Goal: Information Seeking & Learning: Learn about a topic

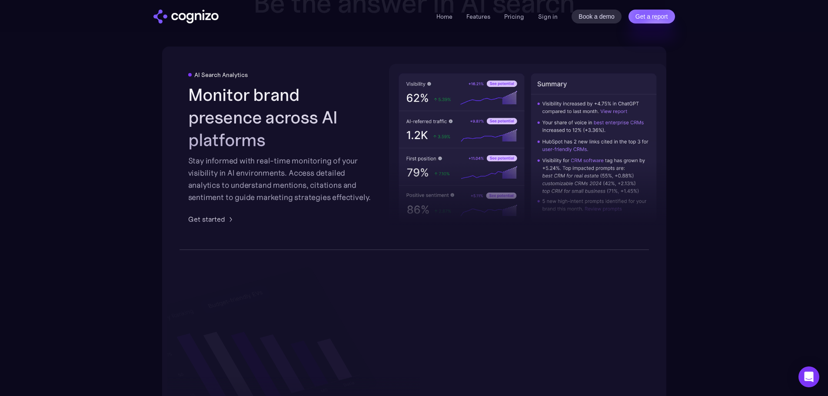
scroll to position [1565, 0]
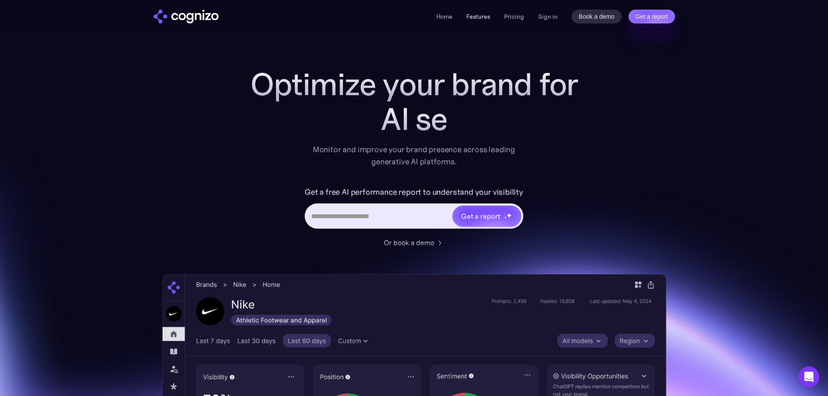
click at [478, 17] on link "Features" at bounding box center [478, 17] width 24 height 8
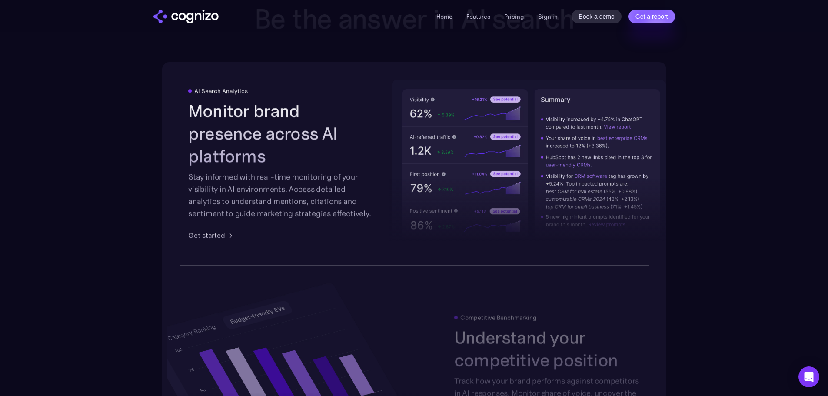
scroll to position [1549, 0]
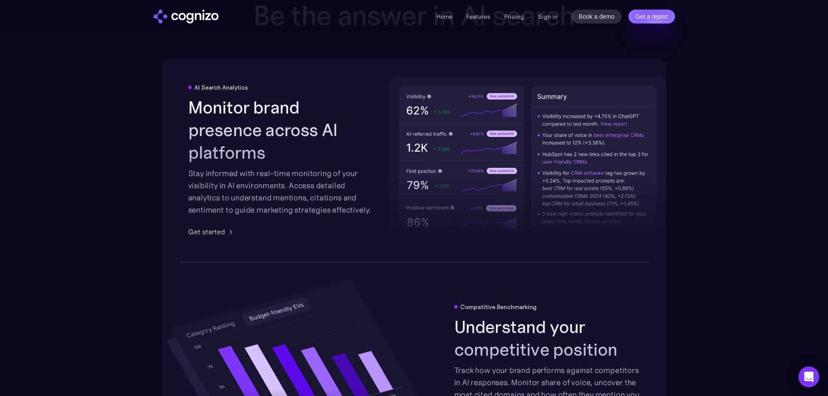
drag, startPoint x: 569, startPoint y: 161, endPoint x: 543, endPoint y: 168, distance: 26.6
click at [543, 168] on div at bounding box center [527, 181] width 277 height 128
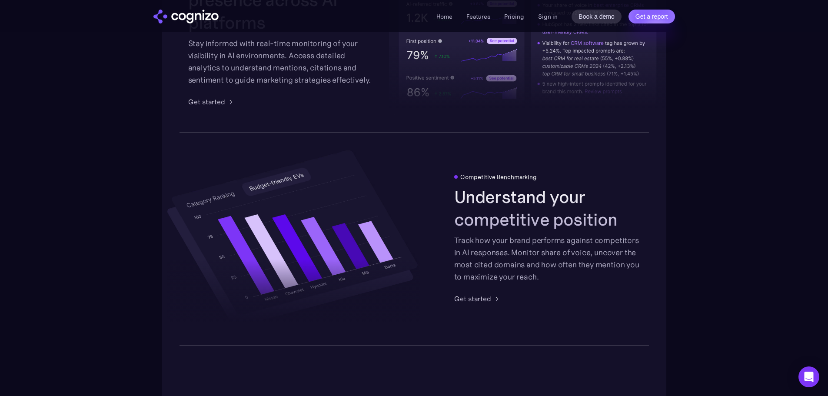
scroll to position [1680, 0]
click at [504, 220] on h2 "Understand your competitive position" at bounding box center [547, 207] width 186 height 45
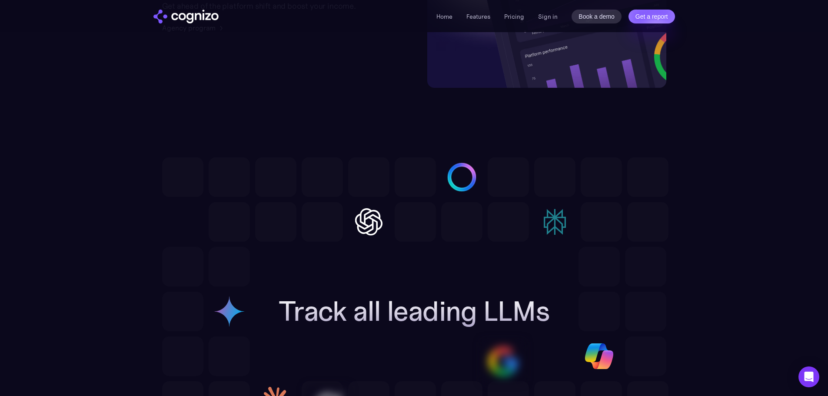
scroll to position [2549, 0]
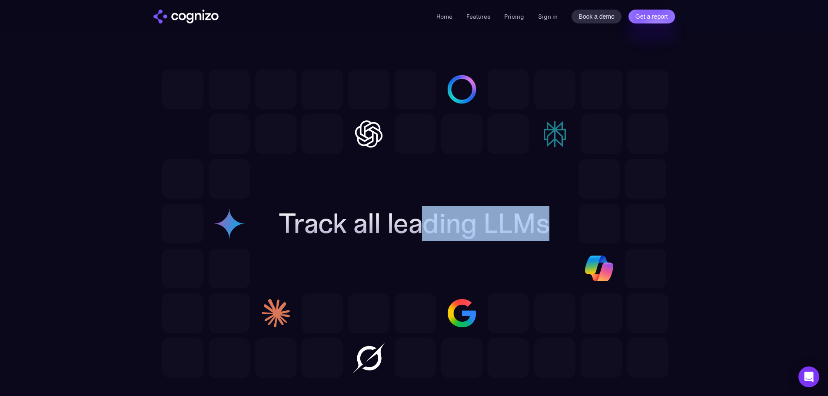
drag, startPoint x: 549, startPoint y: 231, endPoint x: 398, endPoint y: 207, distance: 153.5
click at [406, 208] on div "Track all leading LLMs" at bounding box center [414, 223] width 299 height 31
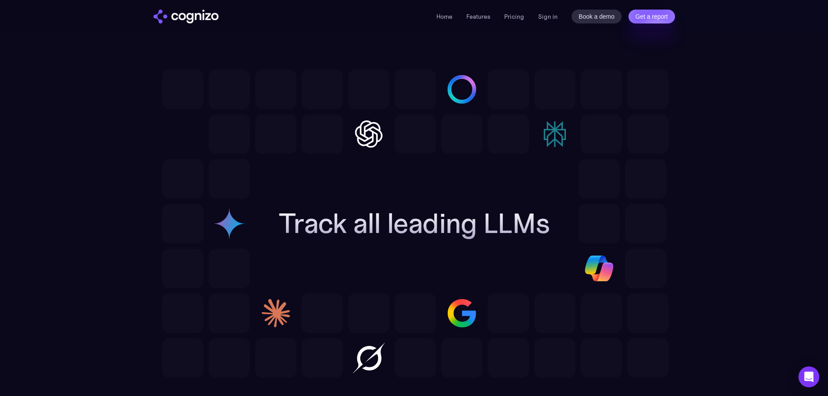
click at [395, 200] on div at bounding box center [414, 223] width 504 height 129
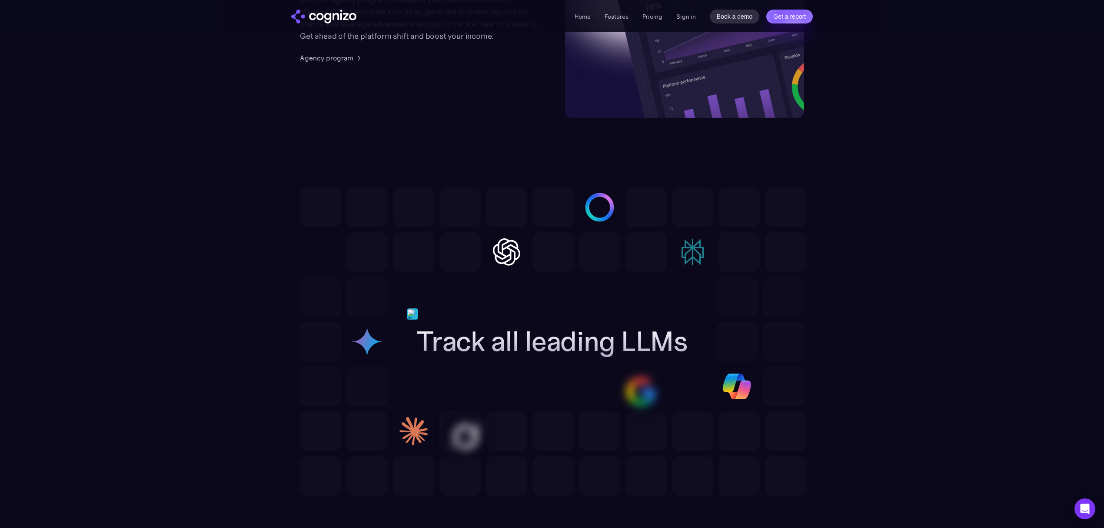
scroll to position [2453, 0]
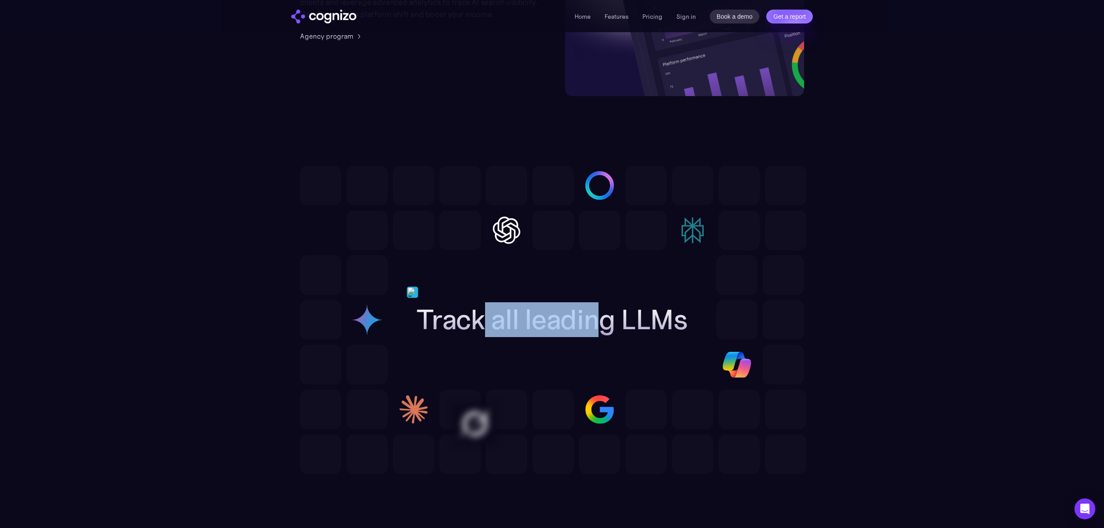
drag, startPoint x: 607, startPoint y: 329, endPoint x: 486, endPoint y: 318, distance: 121.4
click at [486, 318] on h2 "Track all leading LLMs" at bounding box center [551, 319] width 271 height 31
click at [491, 315] on h2 "Track all leading LLMs" at bounding box center [551, 319] width 271 height 31
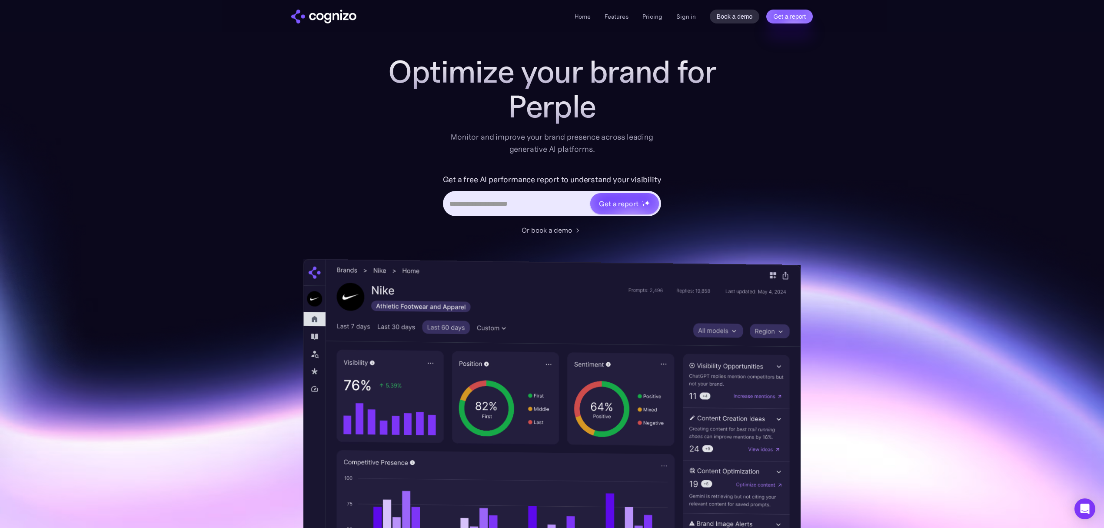
scroll to position [0, 0]
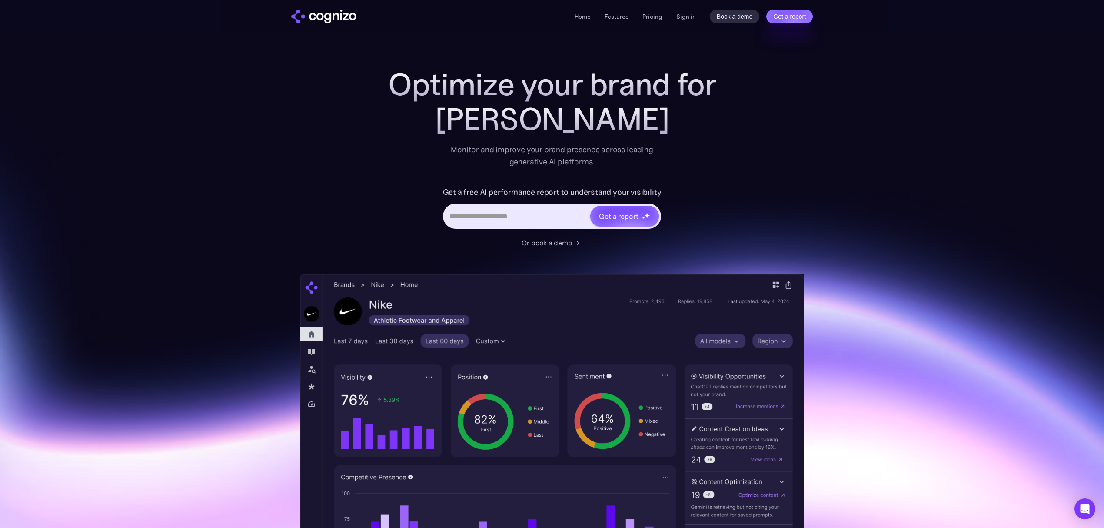
click at [517, 222] on input "Hero URL Input Form" at bounding box center [517, 216] width 146 height 17
click at [503, 215] on input "Hero URL Input Form" at bounding box center [517, 216] width 146 height 17
paste input "**********"
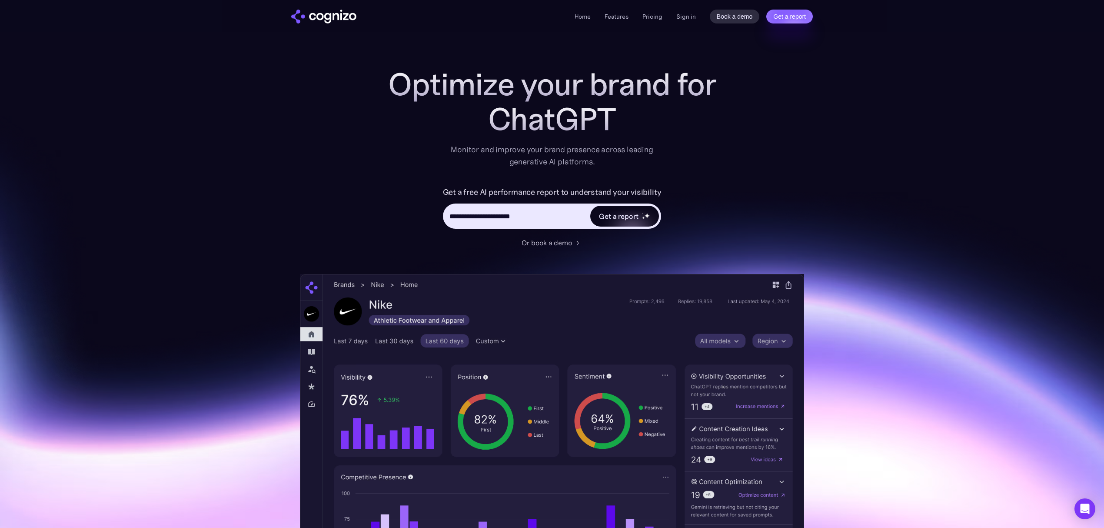
type input "**********"
click at [621, 216] on div "Get a report" at bounding box center [618, 216] width 39 height 10
type input "**********"
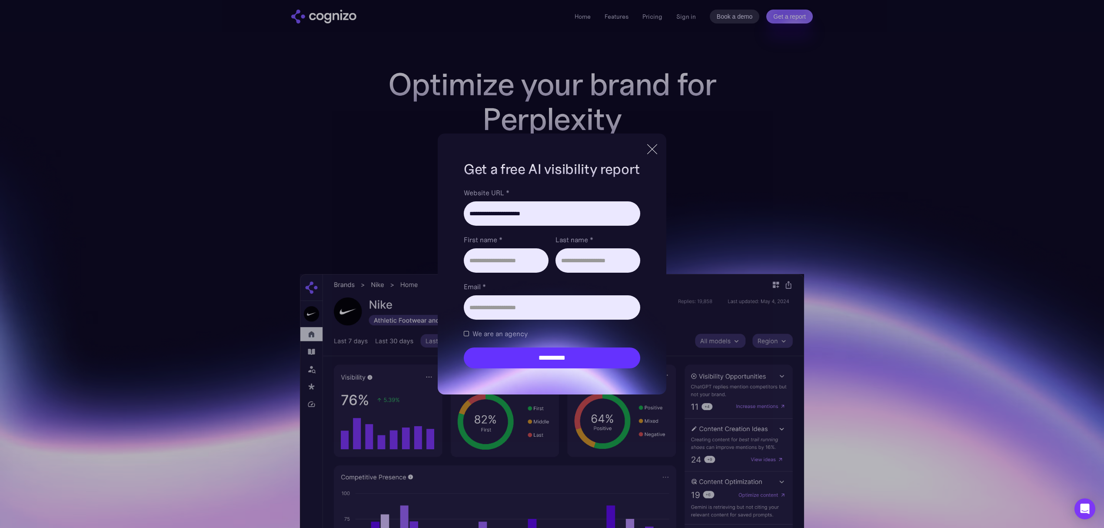
click at [653, 149] on div at bounding box center [652, 149] width 10 height 10
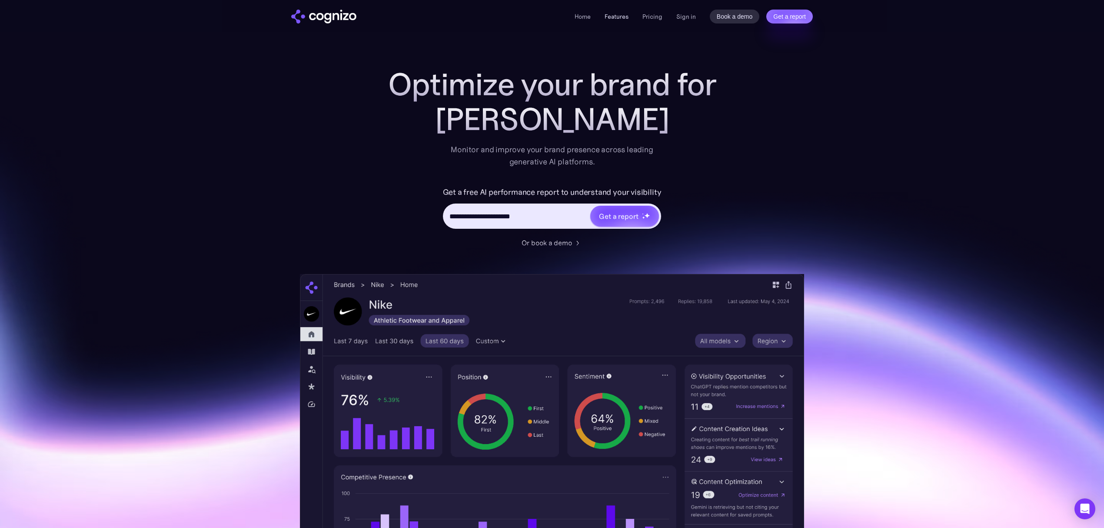
click at [622, 15] on link "Features" at bounding box center [617, 17] width 24 height 8
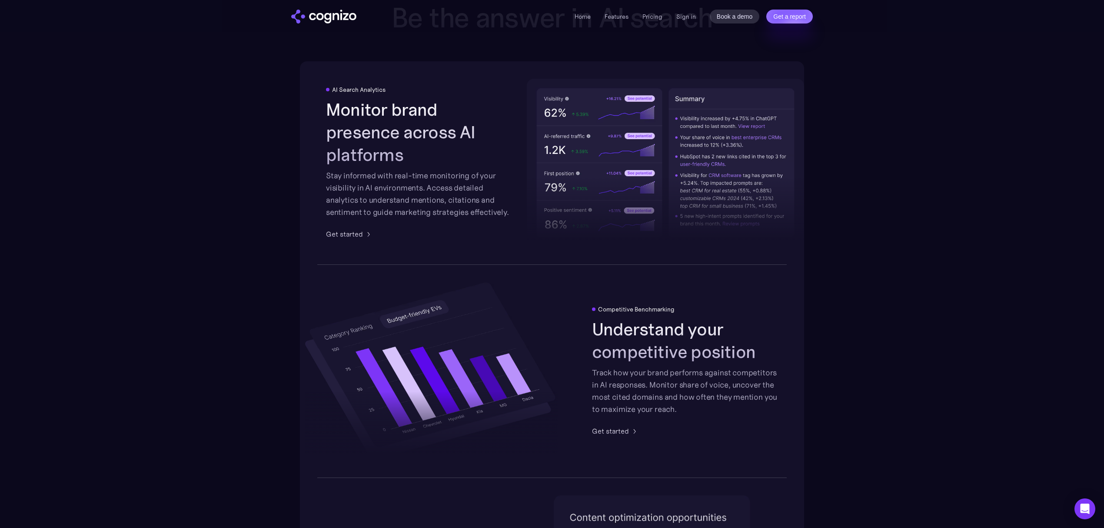
scroll to position [1549, 0]
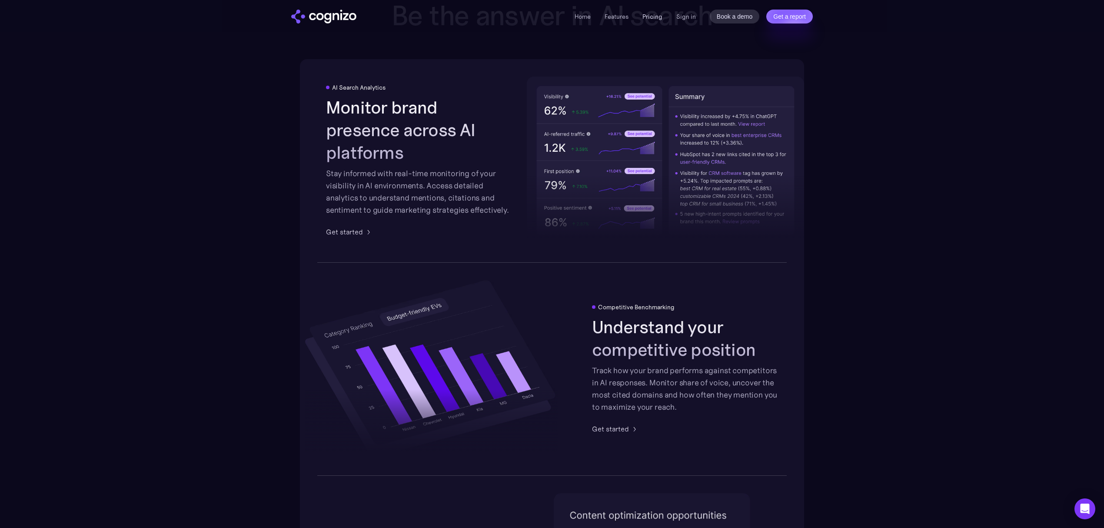
click at [652, 14] on link "Pricing" at bounding box center [652, 17] width 20 height 8
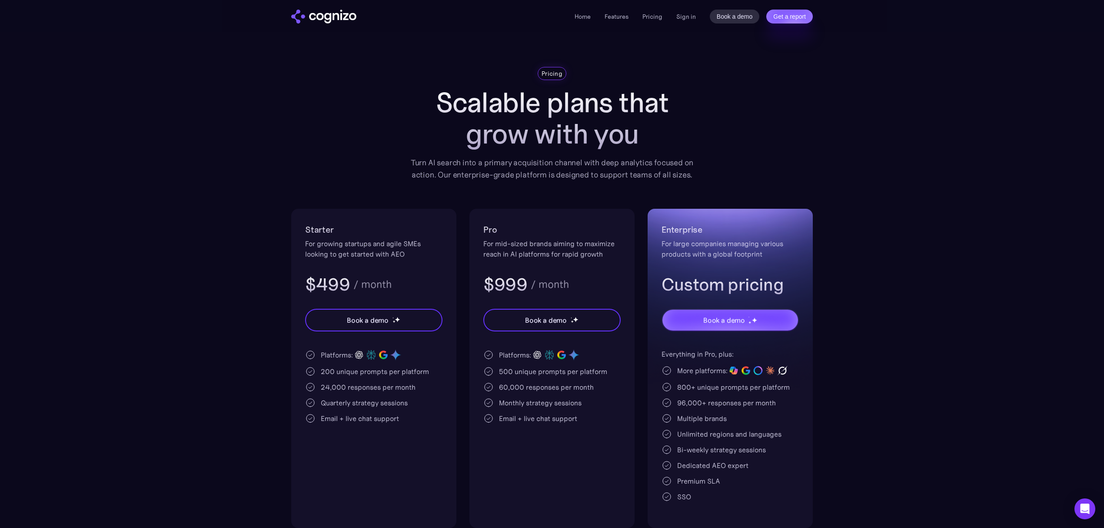
scroll to position [58, 0]
